Goal: Task Accomplishment & Management: Use online tool/utility

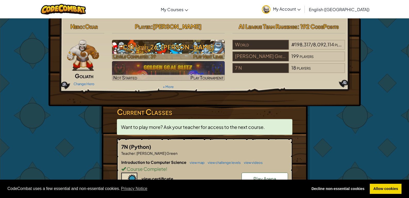
click at [208, 44] on h3 "CS1 Level 26: [PERSON_NAME]" at bounding box center [168, 47] width 113 height 12
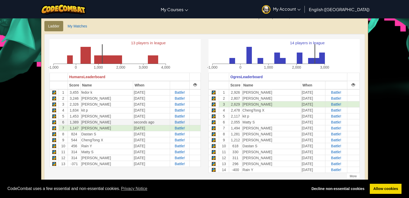
scroll to position [129, 0]
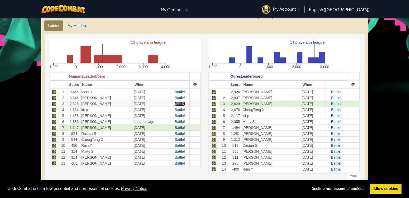
click at [175, 103] on span "Battle!" at bounding box center [180, 104] width 10 height 4
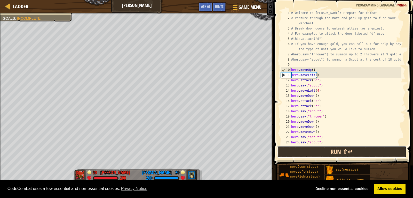
click at [376, 154] on button "Run ⇧↵" at bounding box center [341, 152] width 129 height 12
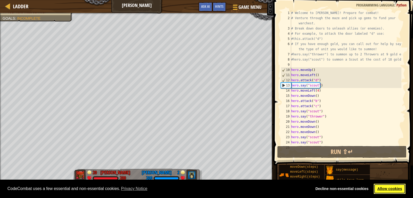
click at [392, 191] on link "Allow cookies" at bounding box center [390, 188] width 32 height 10
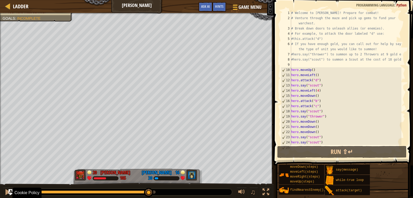
drag, startPoint x: 30, startPoint y: 191, endPoint x: 149, endPoint y: 209, distance: 120.8
click at [149, 0] on html "Cookie Policy CodeCombat uses a few essential and non-essential cookies. Privac…" at bounding box center [206, 0] width 413 height 0
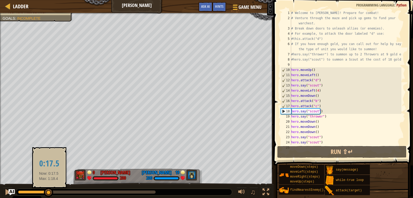
drag, startPoint x: 156, startPoint y: 191, endPoint x: 49, endPoint y: 191, distance: 106.7
click at [49, 191] on div at bounding box center [48, 192] width 9 height 9
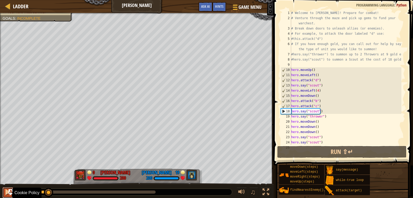
click at [6, 192] on div at bounding box center [7, 191] width 7 height 7
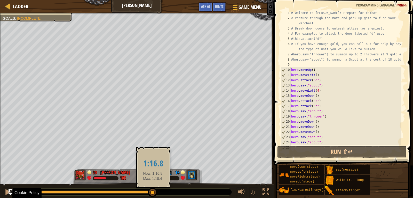
drag, startPoint x: 85, startPoint y: 193, endPoint x: 154, endPoint y: 197, distance: 69.4
click at [154, 197] on div "♫" at bounding box center [137, 190] width 274 height 15
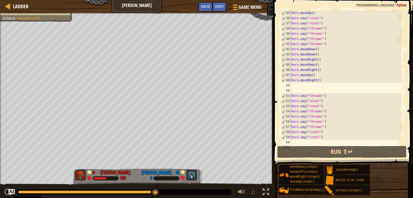
scroll to position [248, 0]
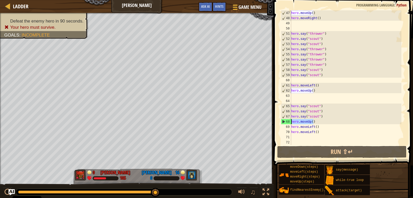
drag, startPoint x: 313, startPoint y: 121, endPoint x: 285, endPoint y: 121, distance: 28.4
click at [285, 121] on div "47 48 49 50 51 52 53 54 55 56 57 58 59 60 61 62 63 64 65 66 67 68 69 70 71 72 h…" at bounding box center [343, 77] width 126 height 134
type textarea "hero.moveUp()"
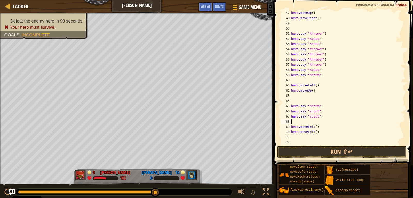
type textarea "h"
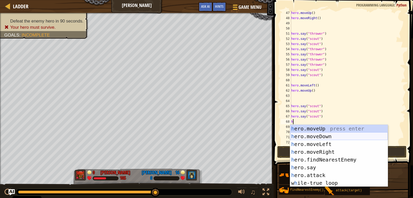
click at [312, 135] on div "h ero.moveUp press enter h ero.moveDown press enter h ero.moveLeft press enter …" at bounding box center [339, 163] width 98 height 77
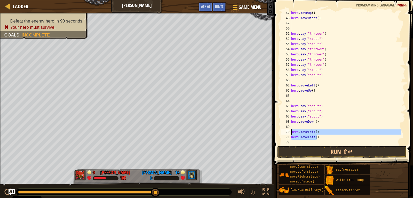
drag, startPoint x: 313, startPoint y: 135, endPoint x: 276, endPoint y: 131, distance: 37.7
click at [276, 131] on div "47 48 49 50 51 52 53 54 55 56 57 58 59 60 61 62 63 64 65 66 67 68 69 70 71 72 7…" at bounding box center [342, 93] width 141 height 180
type textarea "hero.moveLeft() hero.moveLeft()"
click at [297, 126] on div "hero . moveUp ( ) hero . moveRight ( ) hero . say ( "thrower" ) hero . say ( "s…" at bounding box center [345, 82] width 111 height 145
type textarea "h"
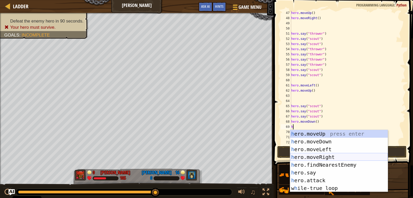
click at [326, 158] on div "h ero.moveUp press enter h ero.moveDown press enter h ero.moveLeft press enter …" at bounding box center [339, 168] width 98 height 77
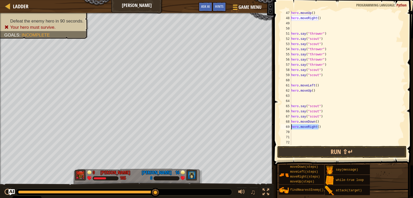
drag, startPoint x: 326, startPoint y: 128, endPoint x: 281, endPoint y: 125, distance: 45.1
click at [281, 125] on div "47 48 49 50 51 52 53 54 55 56 57 58 59 60 61 62 63 64 65 66 67 68 69 70 71 72 7…" at bounding box center [343, 77] width 126 height 134
type textarea "hero.moveRight()"
type textarea "h"
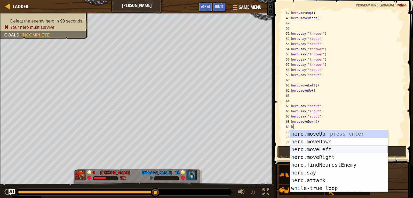
click at [321, 149] on div "h ero.moveUp press enter h ero.moveDown press enter h ero.moveLeft press enter …" at bounding box center [339, 168] width 98 height 77
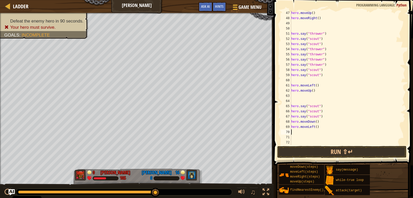
type textarea "h"
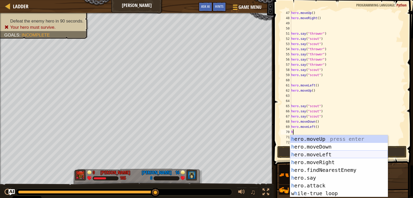
click at [323, 153] on div "h ero.moveUp press enter h ero.moveDown press enter h ero.moveLeft press enter …" at bounding box center [339, 173] width 98 height 77
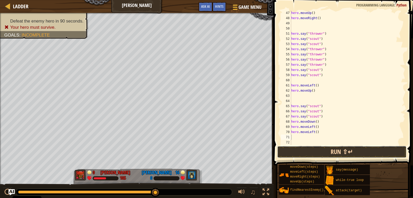
click at [342, 151] on button "Run ⇧↵" at bounding box center [341, 152] width 129 height 12
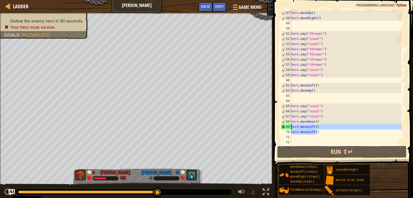
drag, startPoint x: 320, startPoint y: 134, endPoint x: 273, endPoint y: 126, distance: 47.2
click at [273, 126] on div "47 48 49 50 51 52 53 54 55 56 57 58 59 60 61 62 63 64 65 66 67 68 69 70 71 72 7…" at bounding box center [342, 93] width 141 height 180
type textarea "hero.moveLeft() hero.moveLeft()"
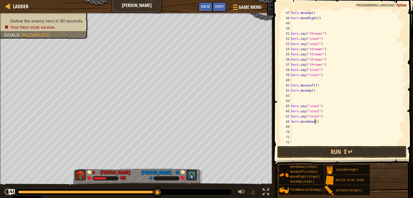
click at [315, 121] on div "hero . moveUp ( ) hero . moveRight ( ) hero . say ( "thrower" ) hero . say ( "s…" at bounding box center [345, 82] width 111 height 145
type textarea "hero.moveDown(5)"
click at [353, 144] on div "hero . moveUp ( ) hero . moveRight ( ) hero . say ( "thrower" ) hero . say ( "s…" at bounding box center [345, 82] width 111 height 145
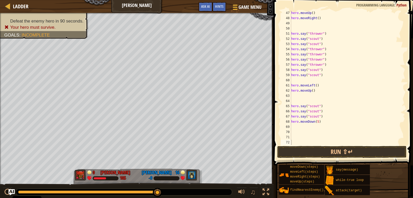
click at [360, 145] on span at bounding box center [344, 75] width 144 height 180
drag, startPoint x: 368, startPoint y: 157, endPoint x: 371, endPoint y: 151, distance: 6.4
click at [368, 156] on button "Run ⇧↵" at bounding box center [341, 152] width 129 height 12
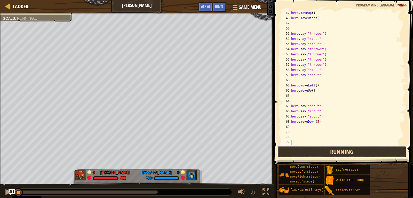
click at [372, 150] on button "Running" at bounding box center [341, 152] width 129 height 12
click at [374, 150] on button "Running" at bounding box center [341, 152] width 129 height 12
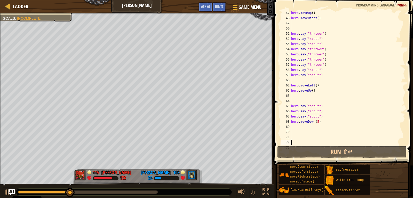
scroll to position [155, 0]
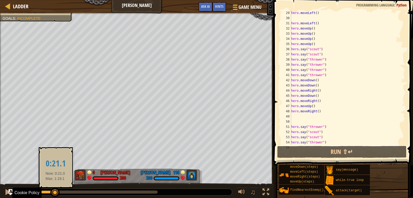
drag, startPoint x: 73, startPoint y: 191, endPoint x: 55, endPoint y: 194, distance: 17.5
click at [55, 194] on div at bounding box center [54, 192] width 9 height 9
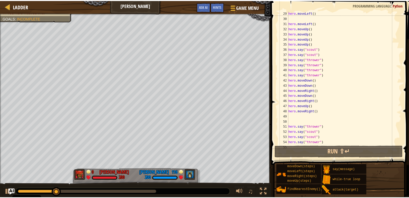
scroll to position [46, 0]
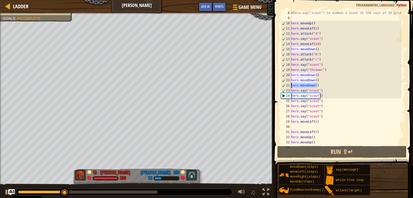
drag, startPoint x: 319, startPoint y: 85, endPoint x: 291, endPoint y: 87, distance: 28.2
click at [291, 87] on div "8 9 10 11 12 13 14 15 16 17 18 19 20 21 22 23 24 25 26 27 28 29 30 31 32 33 34 …" at bounding box center [343, 77] width 126 height 134
type textarea "hero.moveDown()"
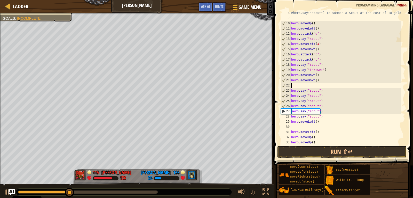
type textarea "h"
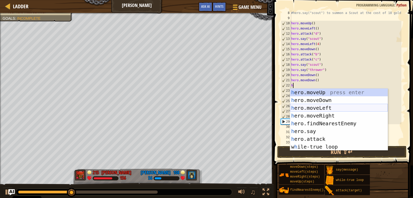
click at [324, 107] on div "h ero.moveUp press enter h ero.moveDown press enter h ero.moveLeft press enter …" at bounding box center [339, 126] width 98 height 77
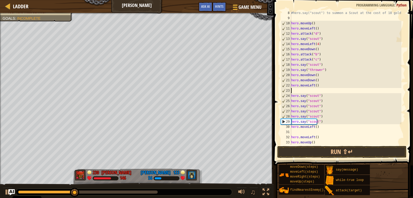
type textarea "h"
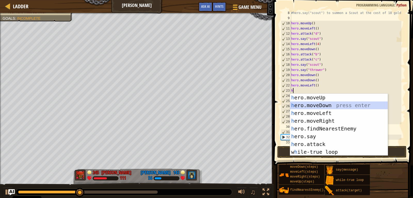
click at [324, 105] on div "h ero.moveUp press enter h ero.moveDown press enter h ero.moveLeft press enter …" at bounding box center [339, 132] width 98 height 77
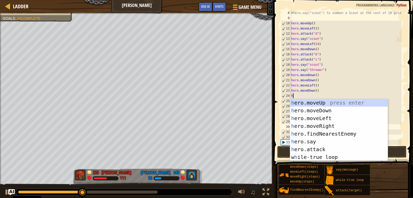
type textarea "h"
click at [326, 127] on div "h ero.moveUp press enter h ero.moveDown press enter h ero.moveLeft press enter …" at bounding box center [339, 137] width 98 height 77
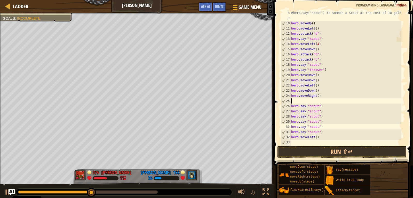
type textarea "h"
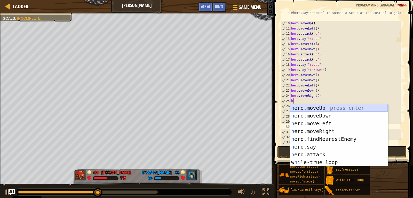
click at [333, 107] on div "h ero.moveUp press enter h ero.moveDown press enter h ero.moveLeft press enter …" at bounding box center [339, 142] width 98 height 77
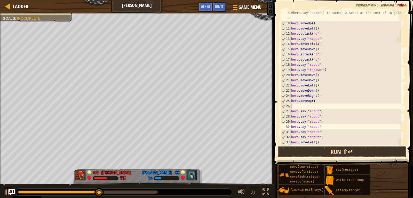
click at [329, 153] on button "Run ⇧↵" at bounding box center [341, 152] width 129 height 12
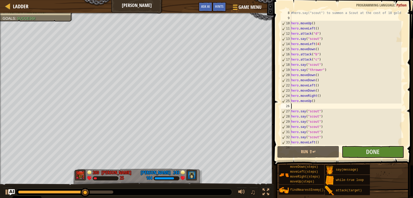
type textarea "hero.moveDown()"
click at [10, 5] on div at bounding box center [8, 6] width 6 height 6
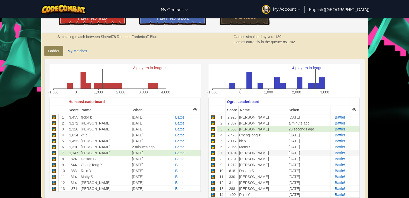
scroll to position [129, 0]
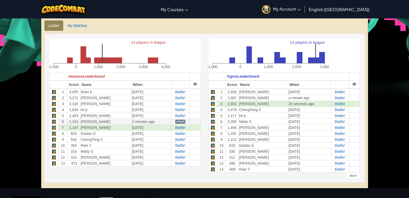
click at [176, 122] on span "Battle!" at bounding box center [180, 121] width 10 height 4
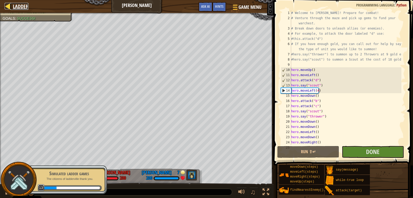
click at [17, 3] on span "Ladder" at bounding box center [20, 6] width 15 height 7
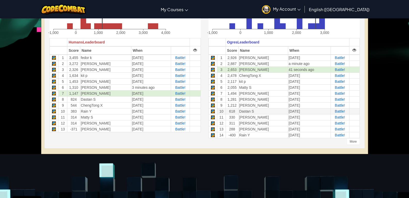
scroll to position [155, 0]
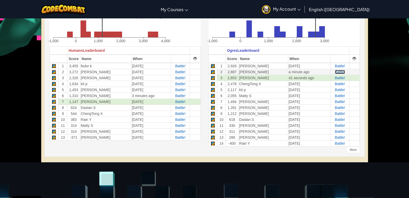
click at [340, 72] on span "Battle!" at bounding box center [340, 72] width 10 height 4
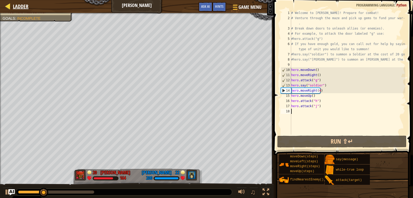
drag, startPoint x: 7, startPoint y: 10, endPoint x: 13, endPoint y: 3, distance: 9.3
click at [13, 3] on div "Ladder Wakka Maul Game Menu Done Hints Ask AI" at bounding box center [137, 6] width 274 height 13
click at [14, 1] on div "Ladder" at bounding box center [19, 6] width 18 height 13
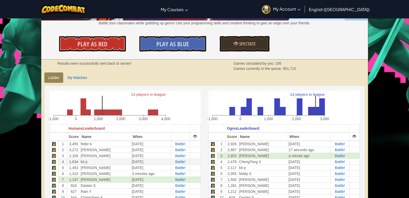
scroll to position [77, 0]
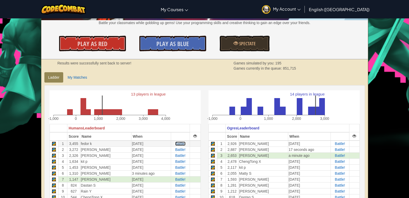
click at [180, 144] on span "Battle!" at bounding box center [180, 143] width 10 height 4
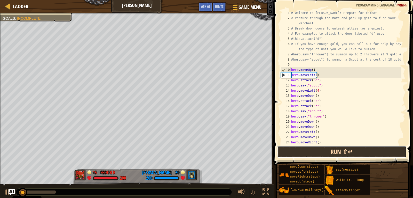
click at [371, 147] on button "Run ⇧↵" at bounding box center [341, 152] width 129 height 12
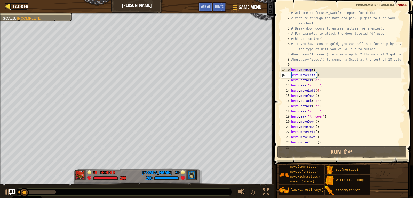
click at [21, 9] on span "Ladder" at bounding box center [20, 6] width 15 height 7
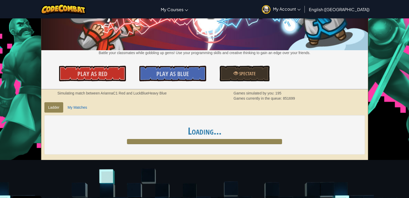
scroll to position [103, 0]
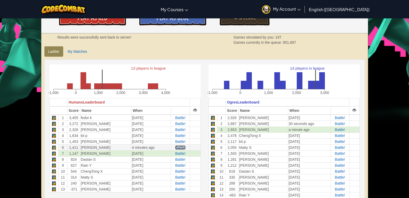
click at [177, 147] on span "Battle!" at bounding box center [180, 147] width 10 height 4
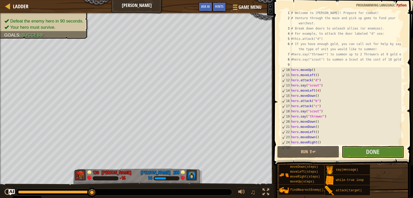
drag, startPoint x: 24, startPoint y: 191, endPoint x: 100, endPoint y: 191, distance: 76.7
click at [100, 191] on div at bounding box center [124, 191] width 216 height 7
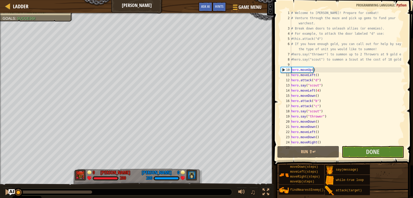
drag, startPoint x: 23, startPoint y: 191, endPoint x: 0, endPoint y: 190, distance: 22.7
click at [0, 189] on div "♫" at bounding box center [137, 190] width 274 height 15
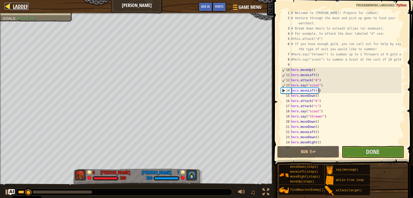
click at [15, 5] on span "Ladder" at bounding box center [20, 6] width 15 height 7
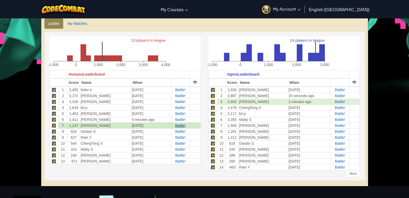
scroll to position [129, 0]
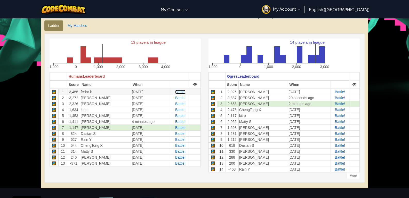
click at [181, 91] on span "Battle!" at bounding box center [180, 92] width 10 height 4
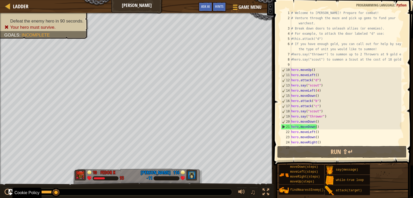
drag, startPoint x: 20, startPoint y: 190, endPoint x: 66, endPoint y: 199, distance: 46.4
click at [66, 0] on html "Cookie Policy CodeCombat uses a few essential and non-essential cookies. Privac…" at bounding box center [206, 0] width 413 height 0
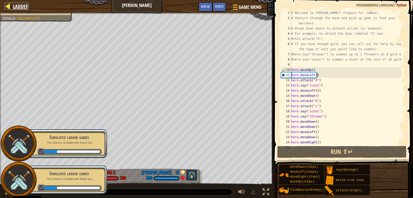
click at [17, 7] on span "Ladder" at bounding box center [20, 6] width 15 height 7
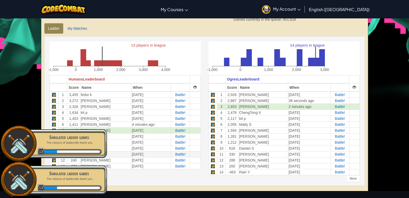
scroll to position [181, 0]
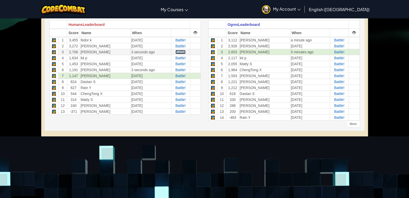
click at [176, 52] on span "Battle!" at bounding box center [181, 52] width 10 height 4
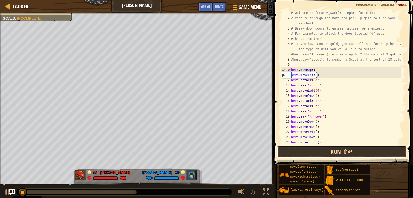
click at [344, 152] on button "Run ⇧↵" at bounding box center [341, 152] width 129 height 12
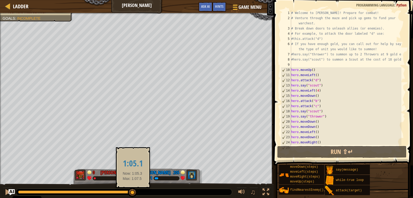
drag, startPoint x: 27, startPoint y: 189, endPoint x: 139, endPoint y: 188, distance: 112.1
click at [134, 190] on div at bounding box center [132, 192] width 9 height 9
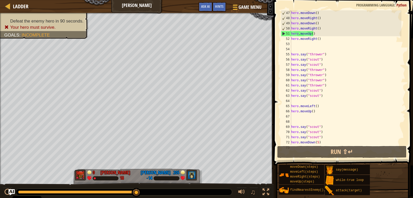
scroll to position [217, 0]
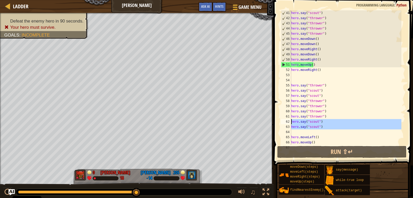
drag, startPoint x: 329, startPoint y: 130, endPoint x: 281, endPoint y: 121, distance: 48.5
click at [281, 121] on div "41 42 43 44 45 46 47 48 49 50 51 52 53 54 55 56 57 58 59 60 61 62 63 64 65 66 6…" at bounding box center [343, 77] width 126 height 134
type textarea "hero.say("scout") hero.say("scout")"
click at [332, 131] on div "hero . say ( "scout" ) hero . say ( "thrower" ) hero . say ( "thrower" ) hero .…" at bounding box center [345, 77] width 111 height 134
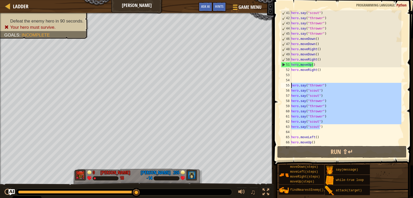
drag, startPoint x: 322, startPoint y: 127, endPoint x: 276, endPoint y: 86, distance: 61.6
click at [276, 86] on div "41 42 43 44 45 46 47 48 49 50 51 52 53 54 55 56 57 58 59 60 61 62 63 64 65 66 6…" at bounding box center [342, 93] width 141 height 180
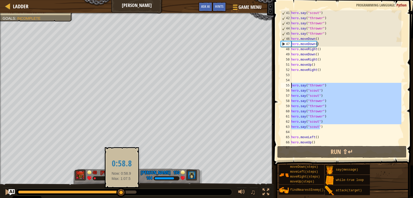
drag, startPoint x: 128, startPoint y: 191, endPoint x: 91, endPoint y: 188, distance: 36.3
click at [121, 190] on div at bounding box center [69, 191] width 103 height 3
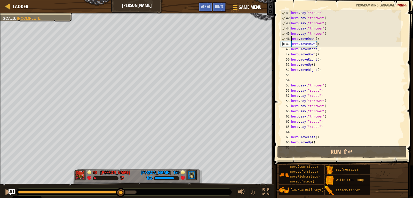
click at [291, 38] on div "hero . say ( "scout" ) hero . say ( "thrower" ) hero . say ( "thrower" ) hero .…" at bounding box center [345, 82] width 111 height 145
paste textarea "hero.say("scout")"
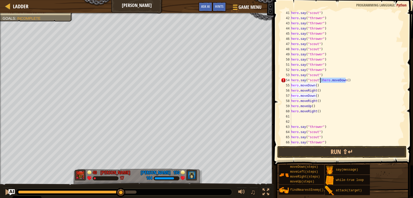
drag, startPoint x: 349, startPoint y: 81, endPoint x: 320, endPoint y: 80, distance: 29.4
click at [320, 80] on div "hero . say ( "scout" ) hero . say ( "thrower" ) hero . say ( "thrower" ) hero .…" at bounding box center [345, 82] width 111 height 145
click at [315, 86] on div "hero . say ( "scout" ) hero . say ( "thrower" ) hero . say ( "thrower" ) hero .…" at bounding box center [345, 82] width 111 height 145
type textarea "hero.moveDown(2)"
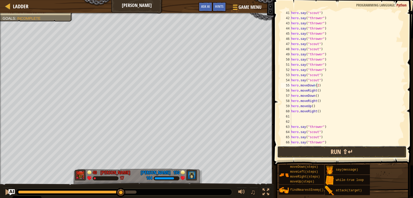
click at [348, 154] on button "Run ⇧↵" at bounding box center [341, 152] width 129 height 12
